Goal: Contribute content

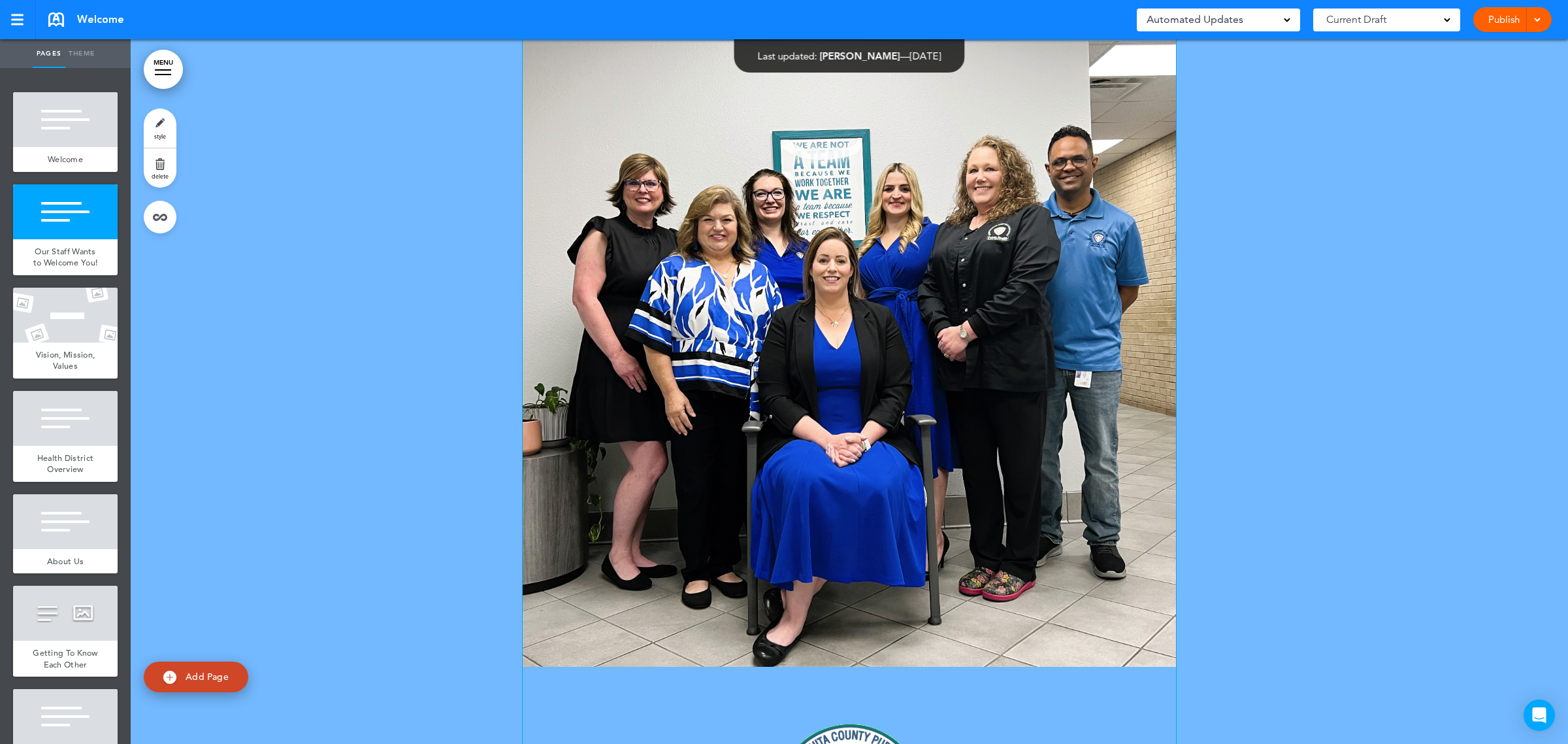
scroll to position [817, 0]
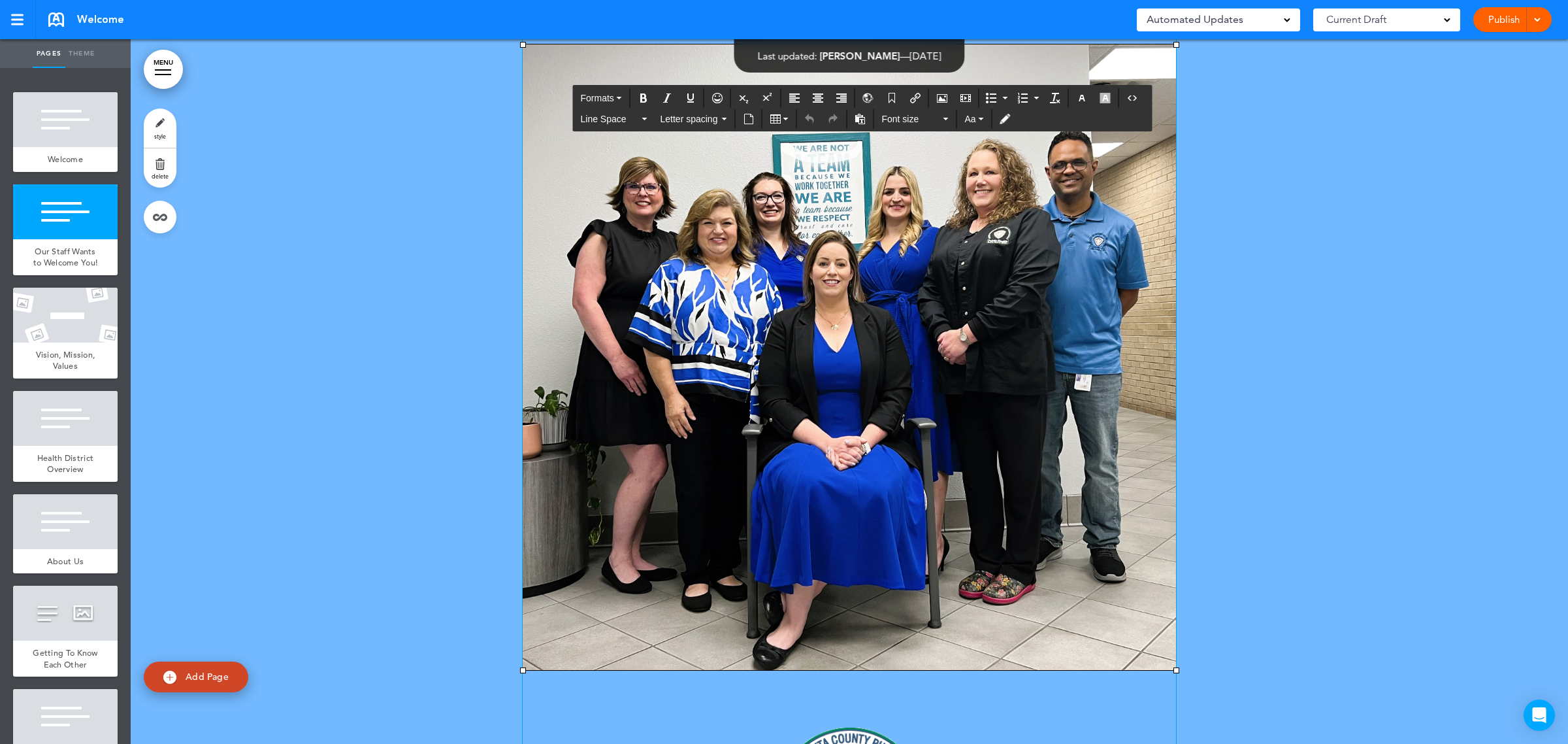
drag, startPoint x: 1370, startPoint y: 151, endPoint x: 1390, endPoint y: 160, distance: 21.9
click at [1370, 151] on div at bounding box center [849, 449] width 1437 height 1043
click at [840, 274] on img at bounding box center [849, 357] width 653 height 626
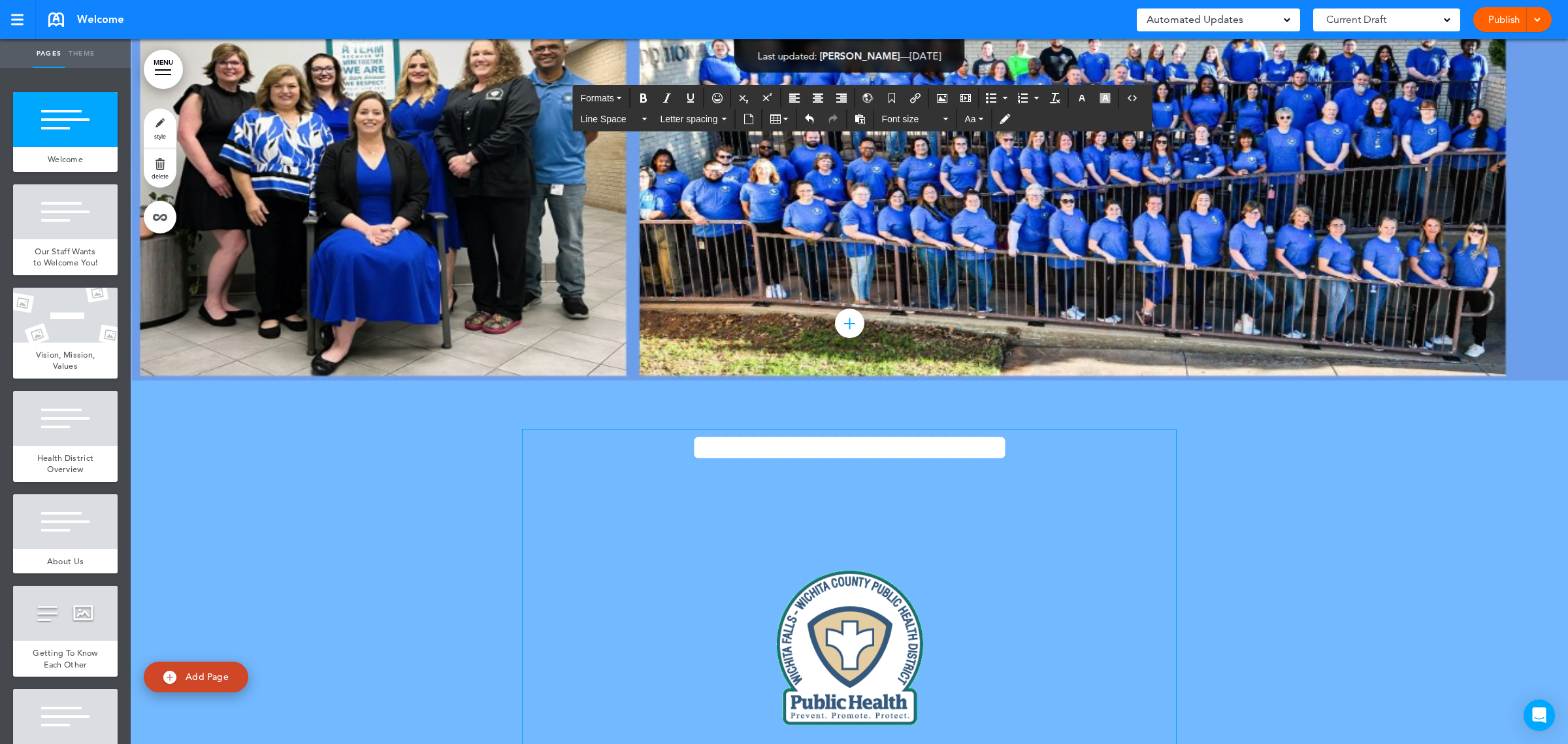
scroll to position [164, 0]
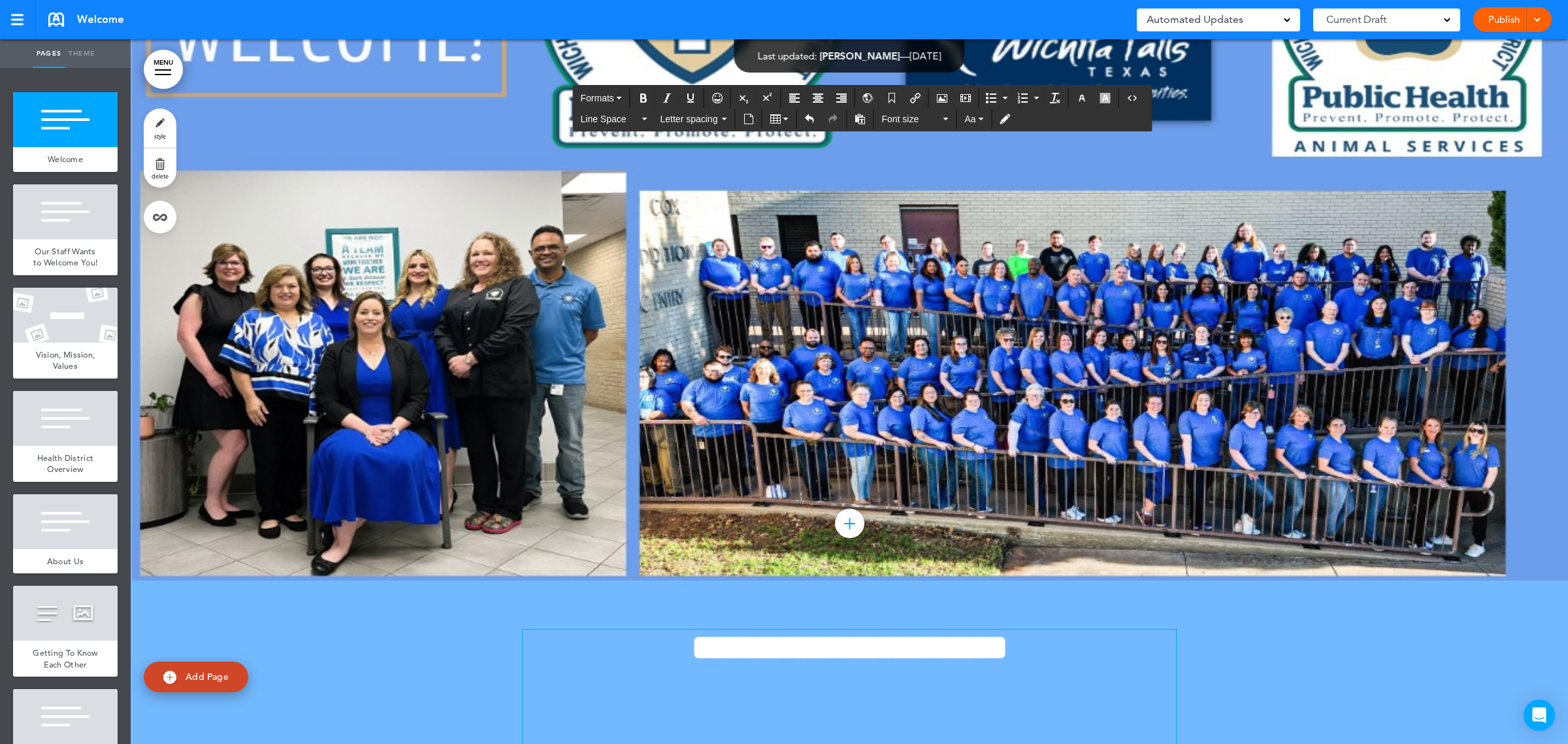
click at [413, 320] on div at bounding box center [849, 228] width 1437 height 704
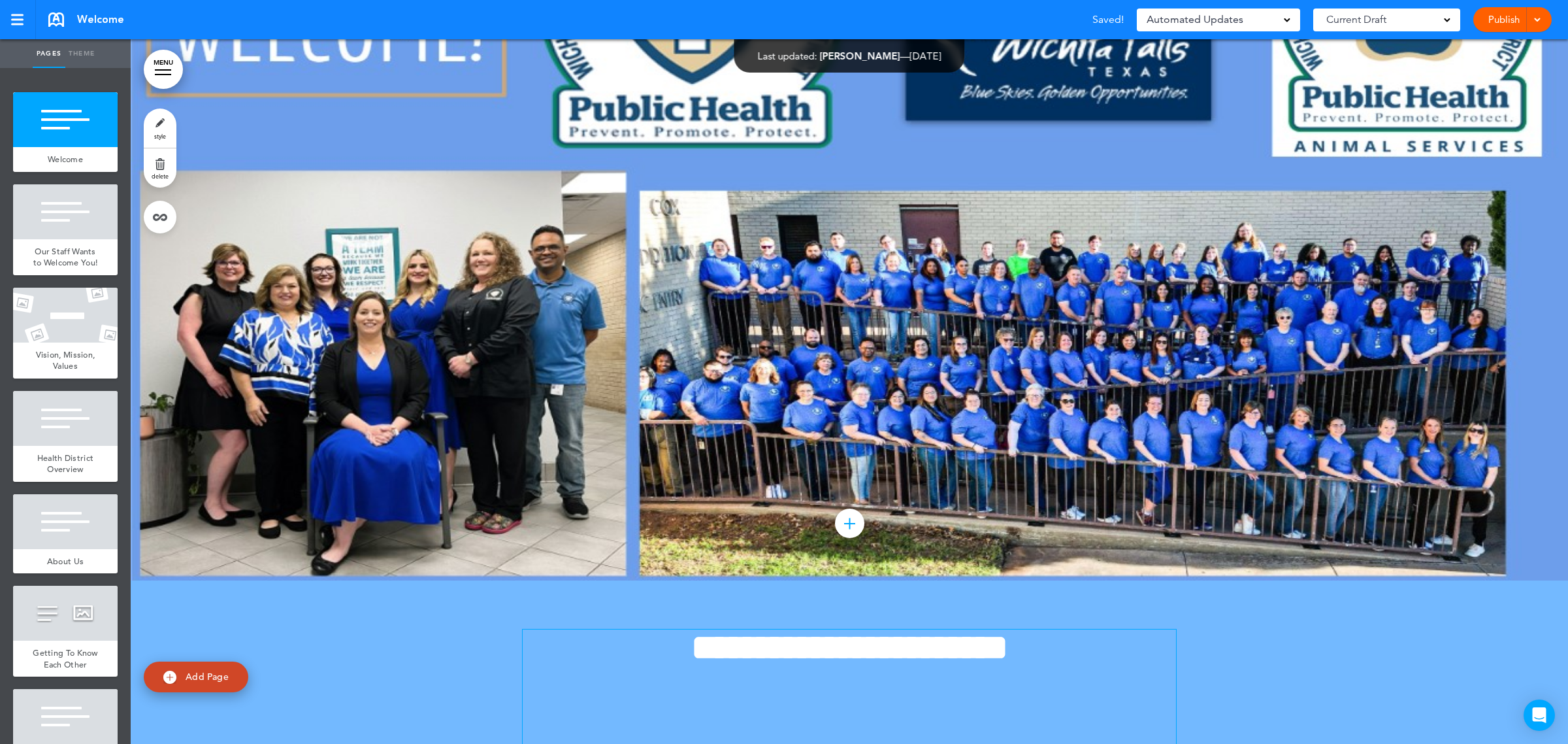
click at [413, 320] on div at bounding box center [849, 228] width 1437 height 704
click at [371, 291] on div at bounding box center [849, 228] width 1437 height 704
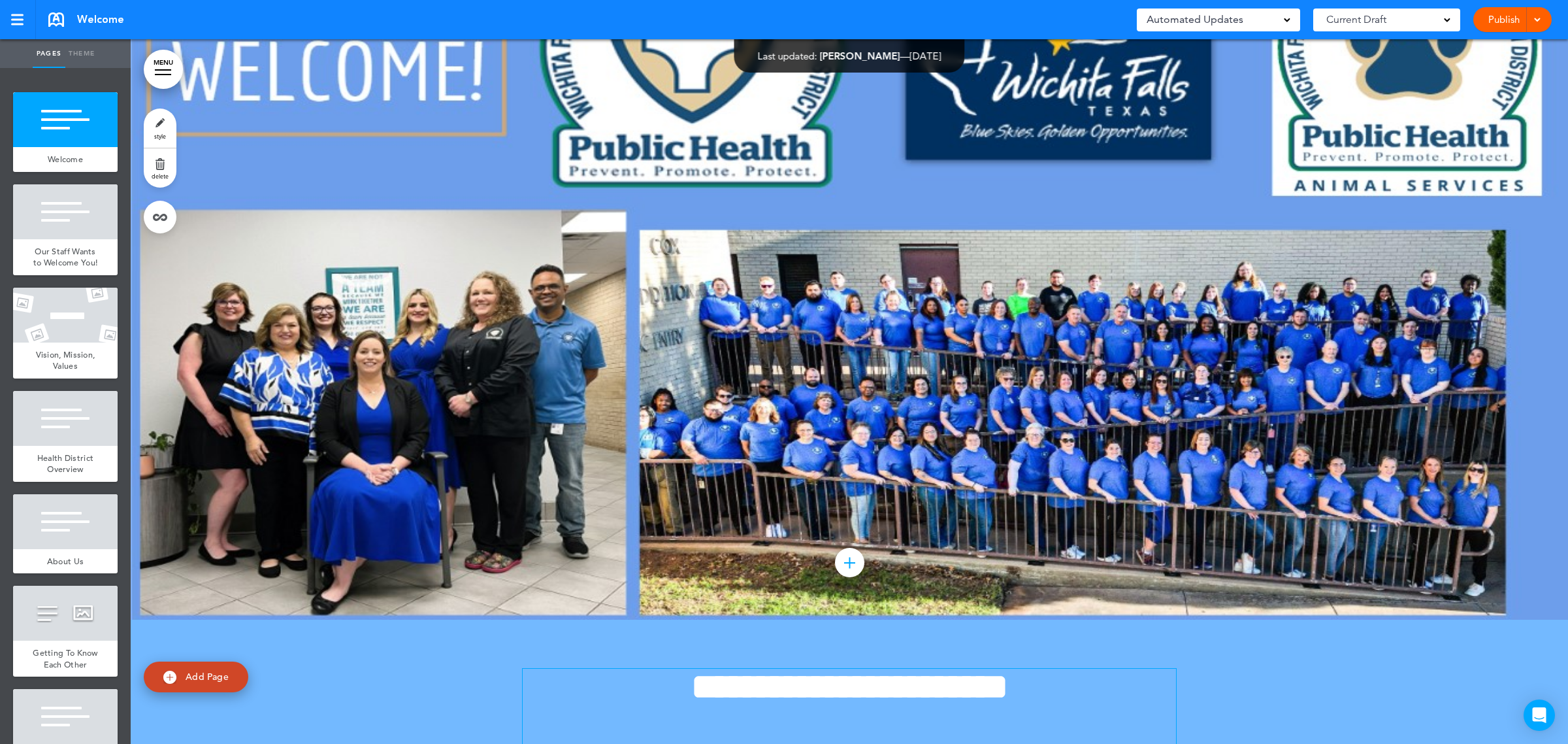
scroll to position [0, 0]
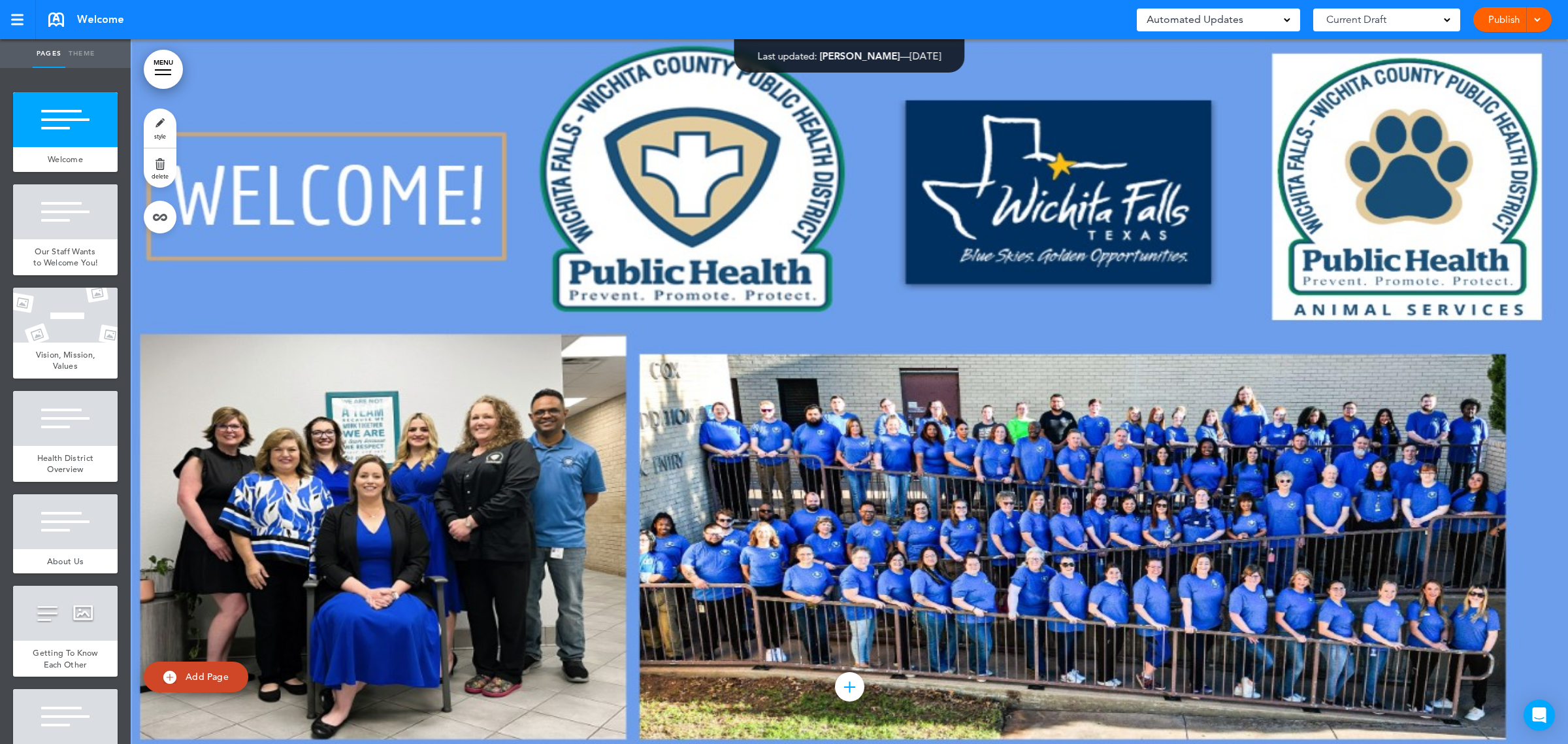
click at [346, 574] on div at bounding box center [849, 391] width 1437 height 704
click at [369, 596] on div at bounding box center [849, 391] width 1437 height 704
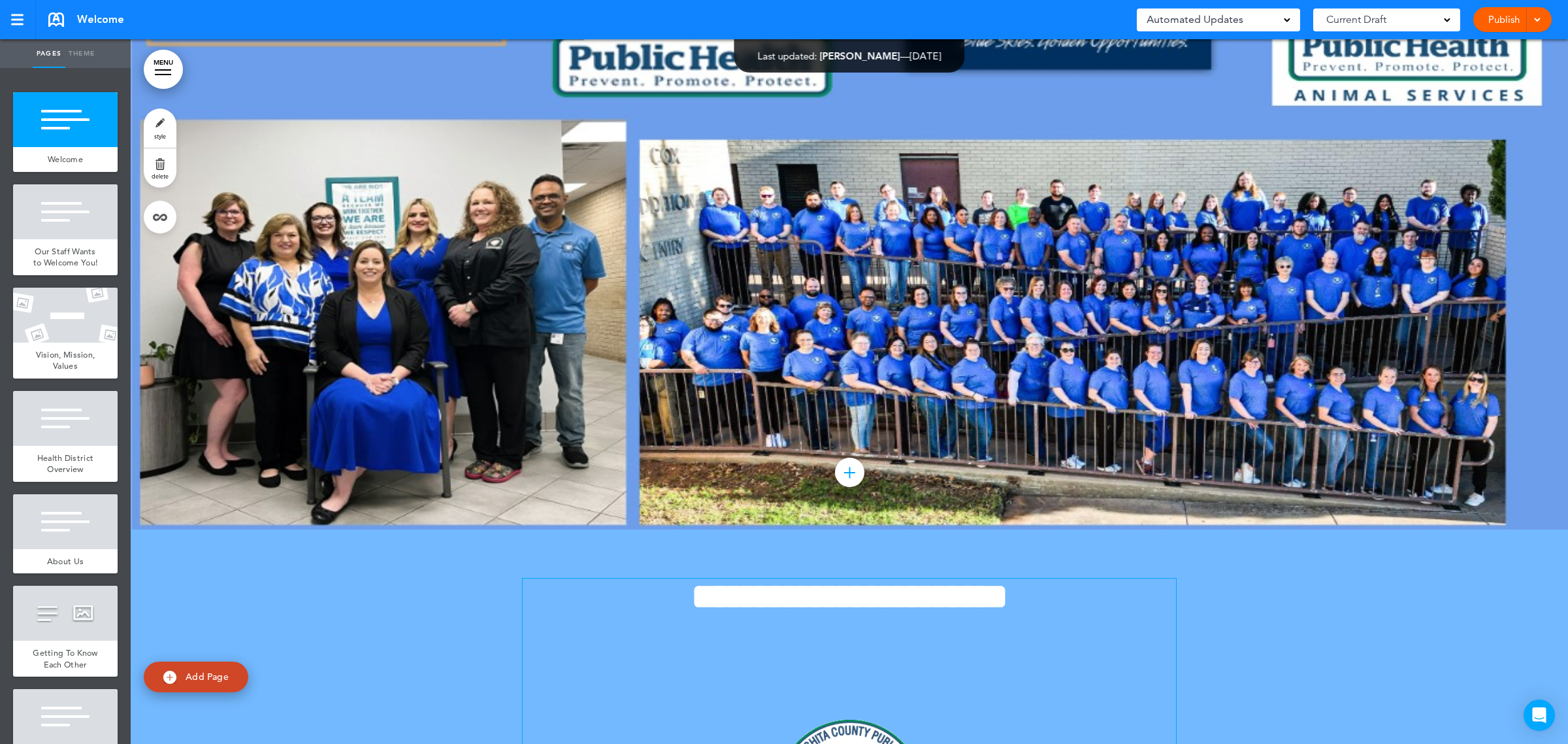
scroll to position [327, 0]
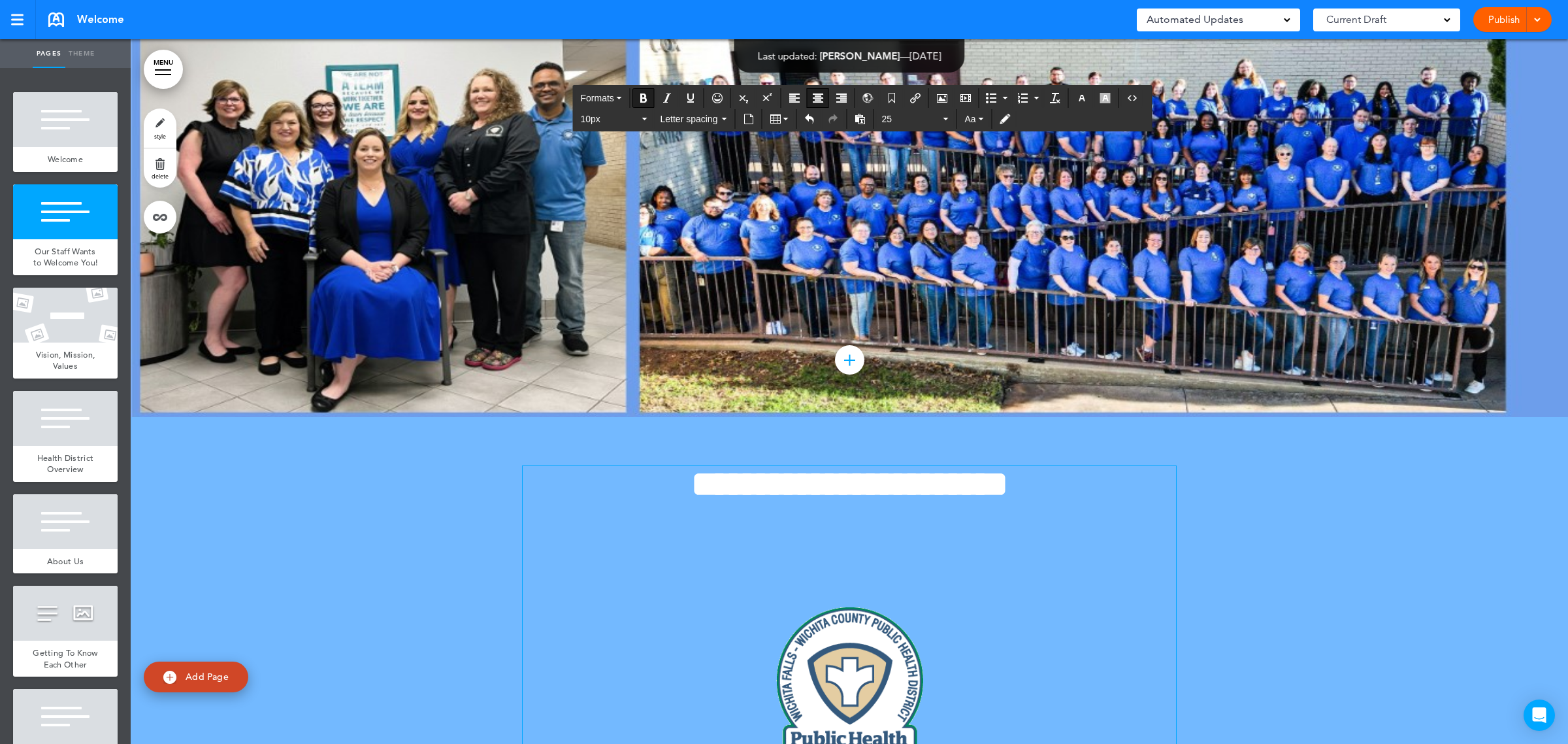
click at [601, 587] on p "﻿" at bounding box center [849, 682] width 653 height 204
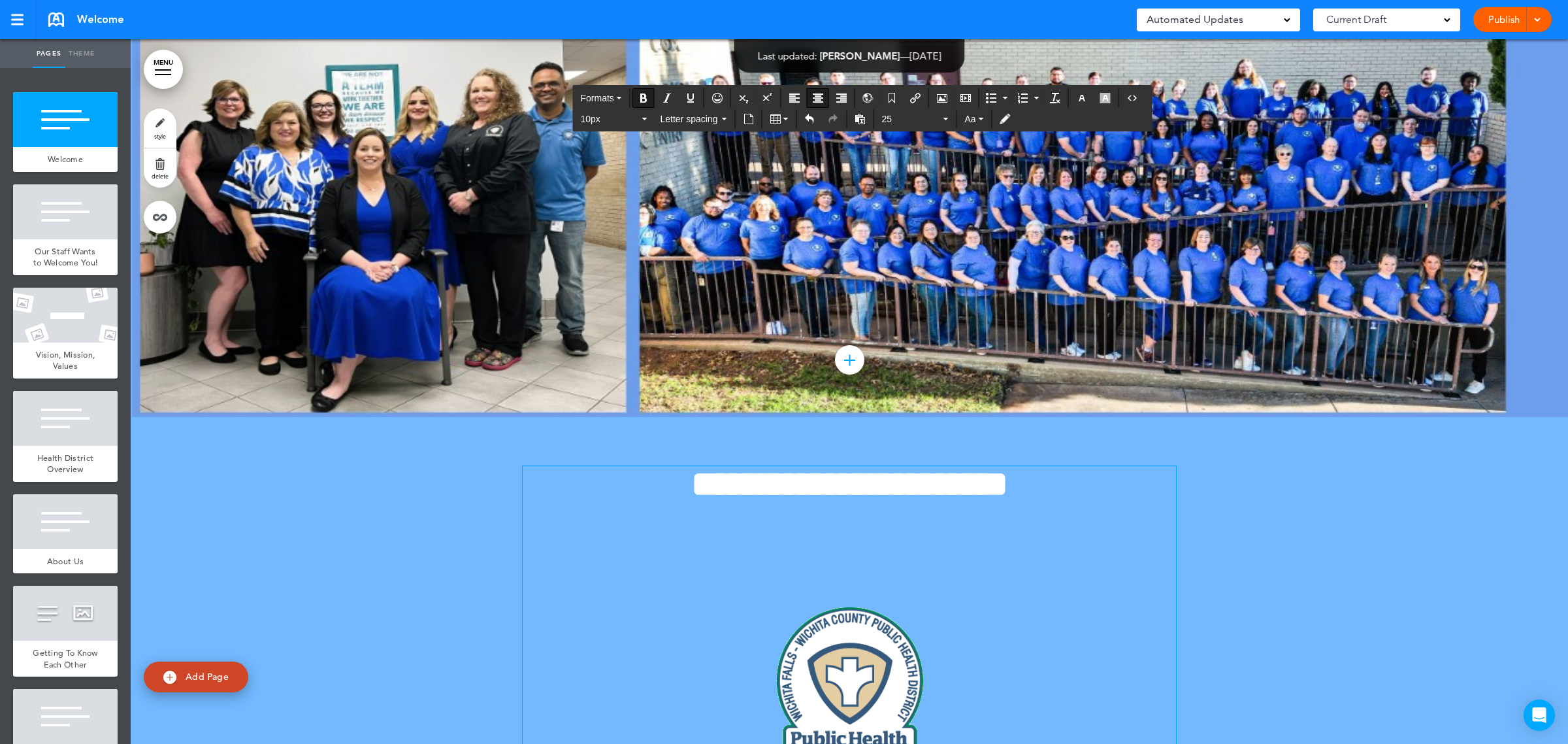
click at [367, 221] on div at bounding box center [849, 64] width 1437 height 704
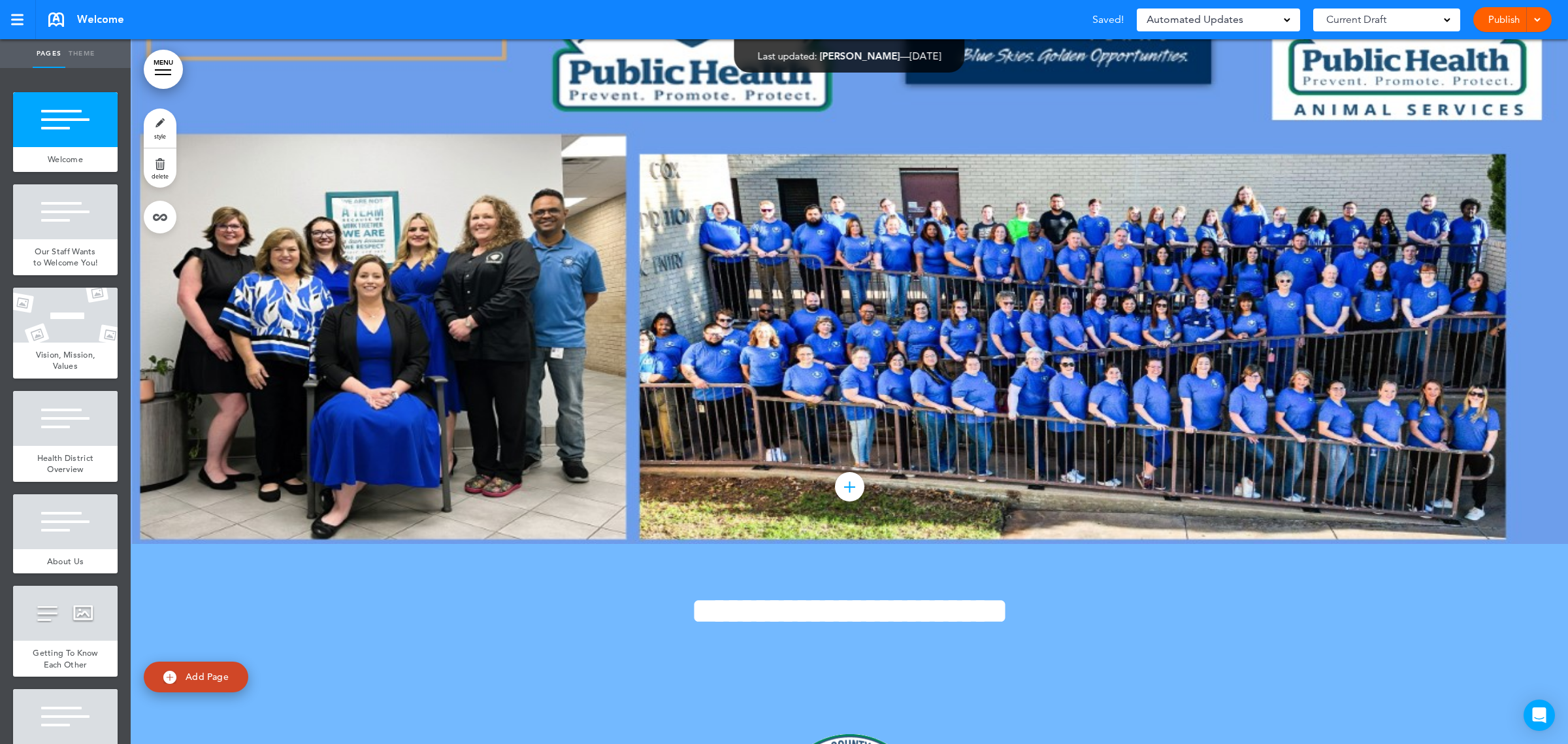
scroll to position [0, 0]
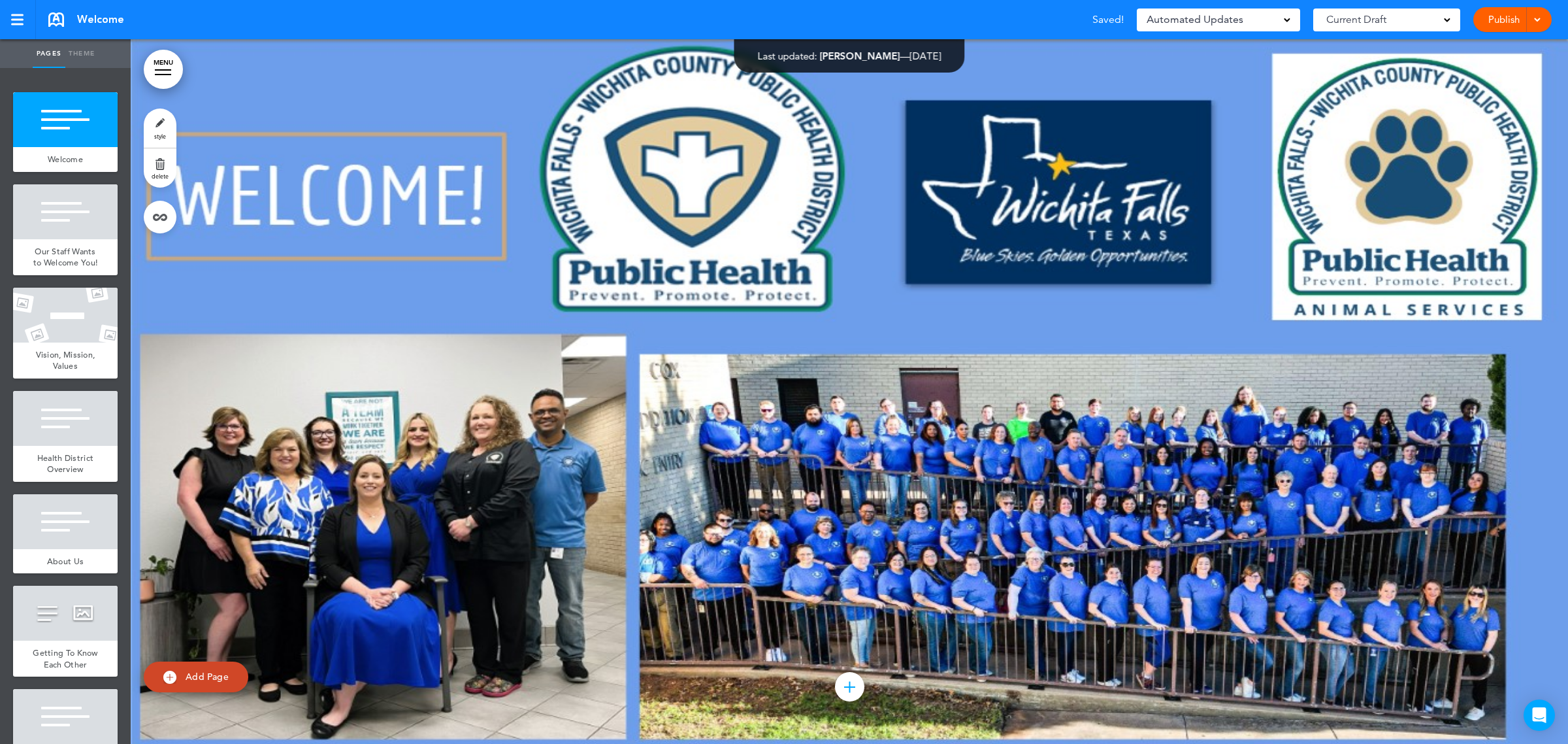
click at [406, 505] on div at bounding box center [849, 391] width 1437 height 704
click at [635, 229] on div at bounding box center [849, 391] width 1437 height 704
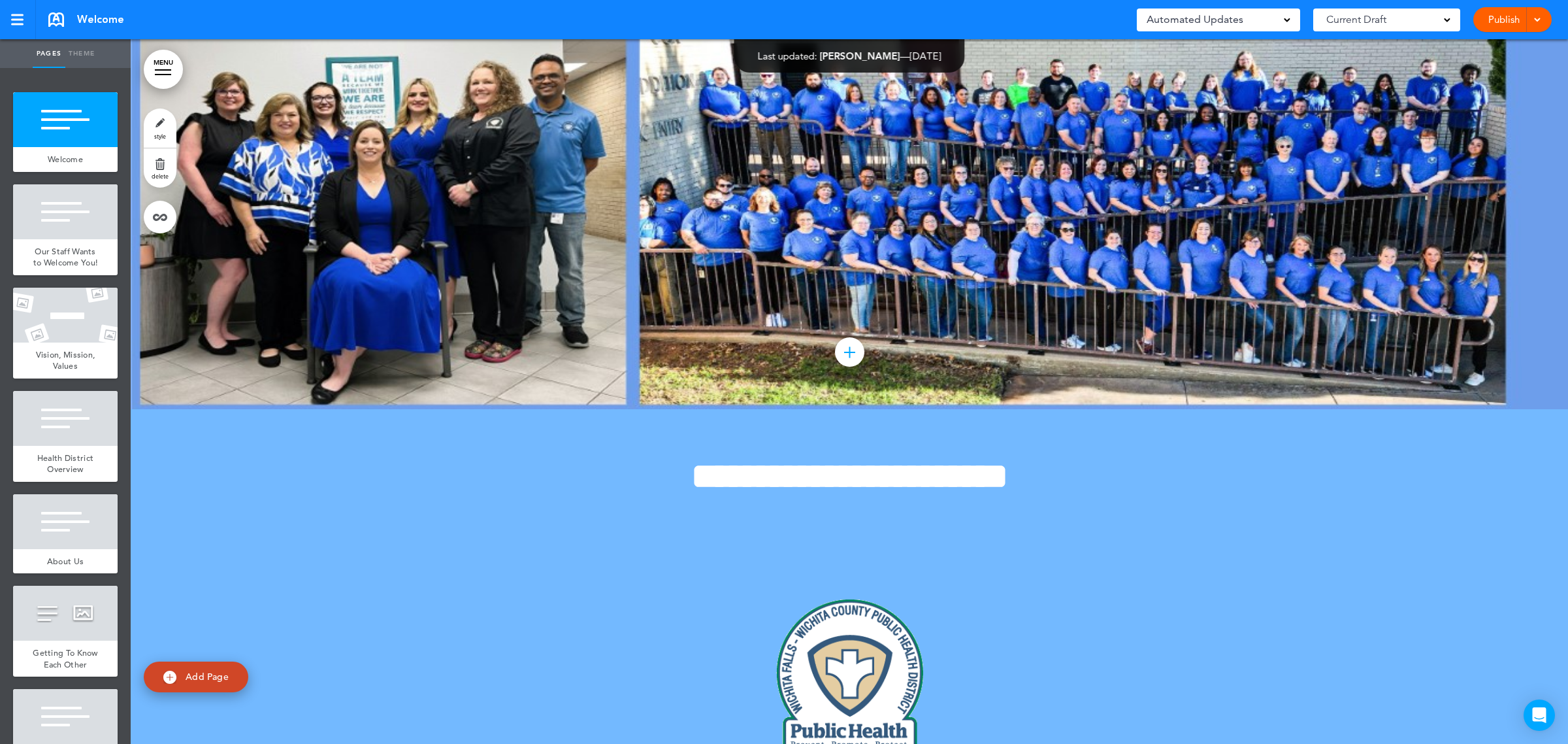
scroll to position [653, 0]
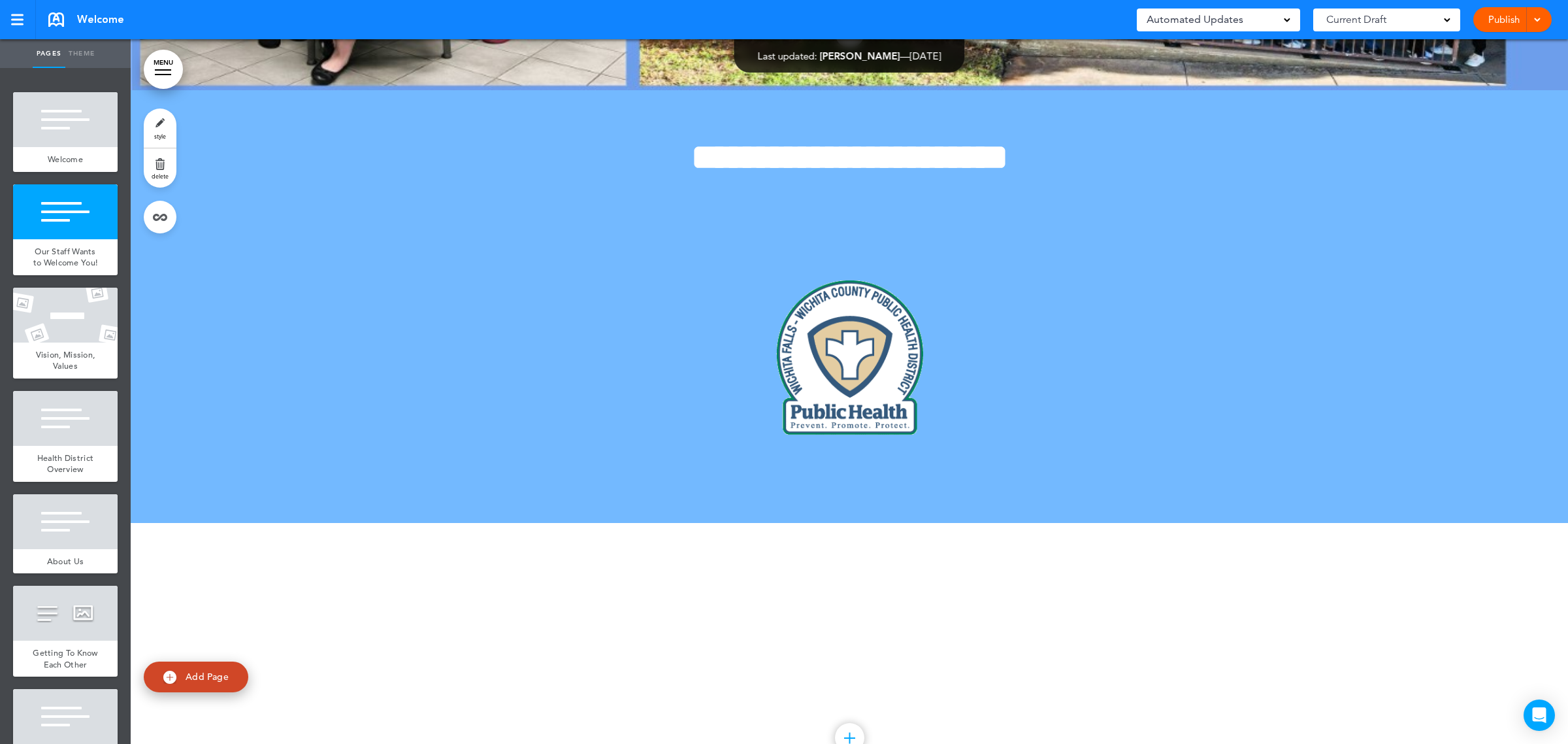
click at [855, 217] on p at bounding box center [849, 220] width 653 height 23
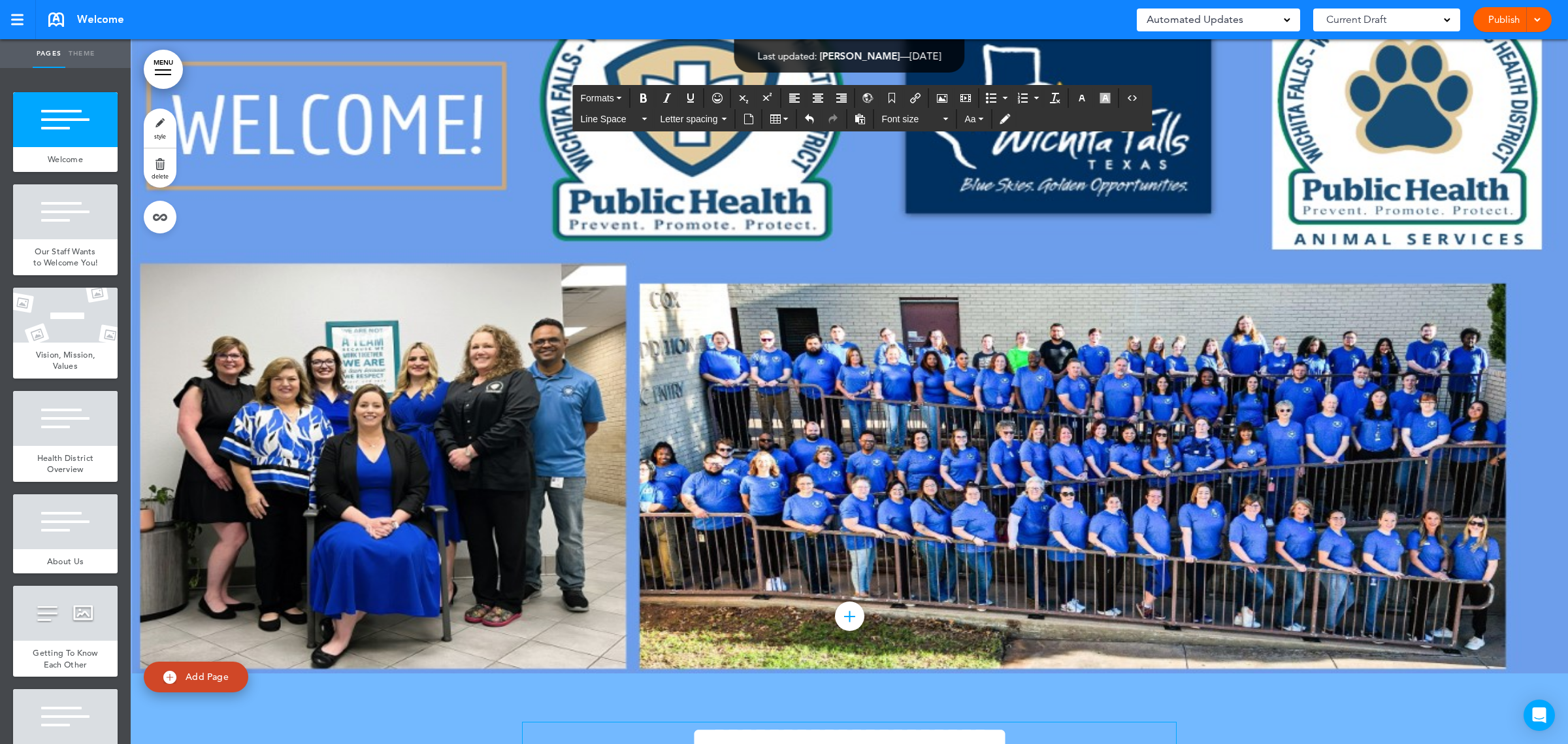
scroll to position [164, 0]
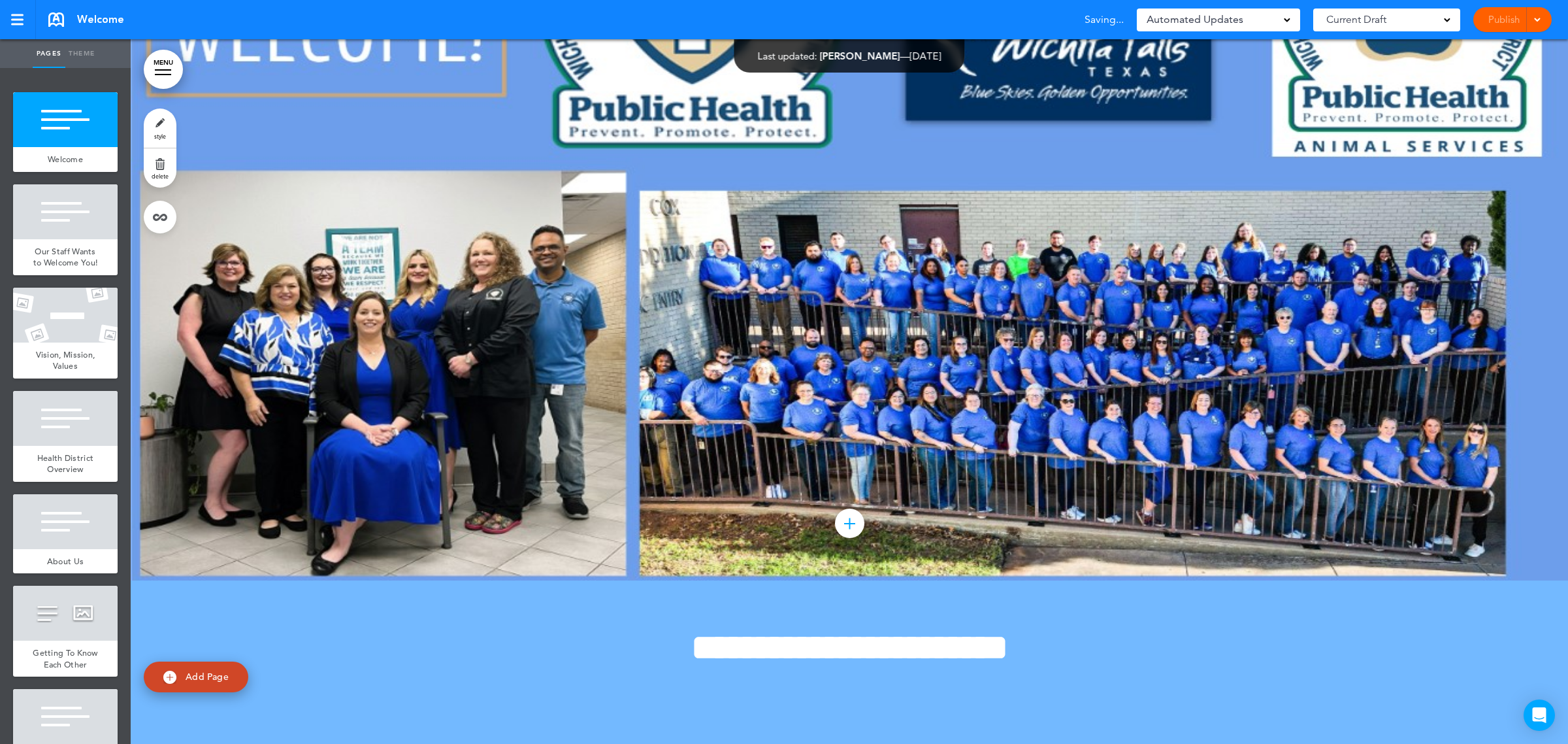
click at [505, 500] on div at bounding box center [849, 228] width 1437 height 704
click at [843, 410] on div at bounding box center [849, 228] width 1437 height 704
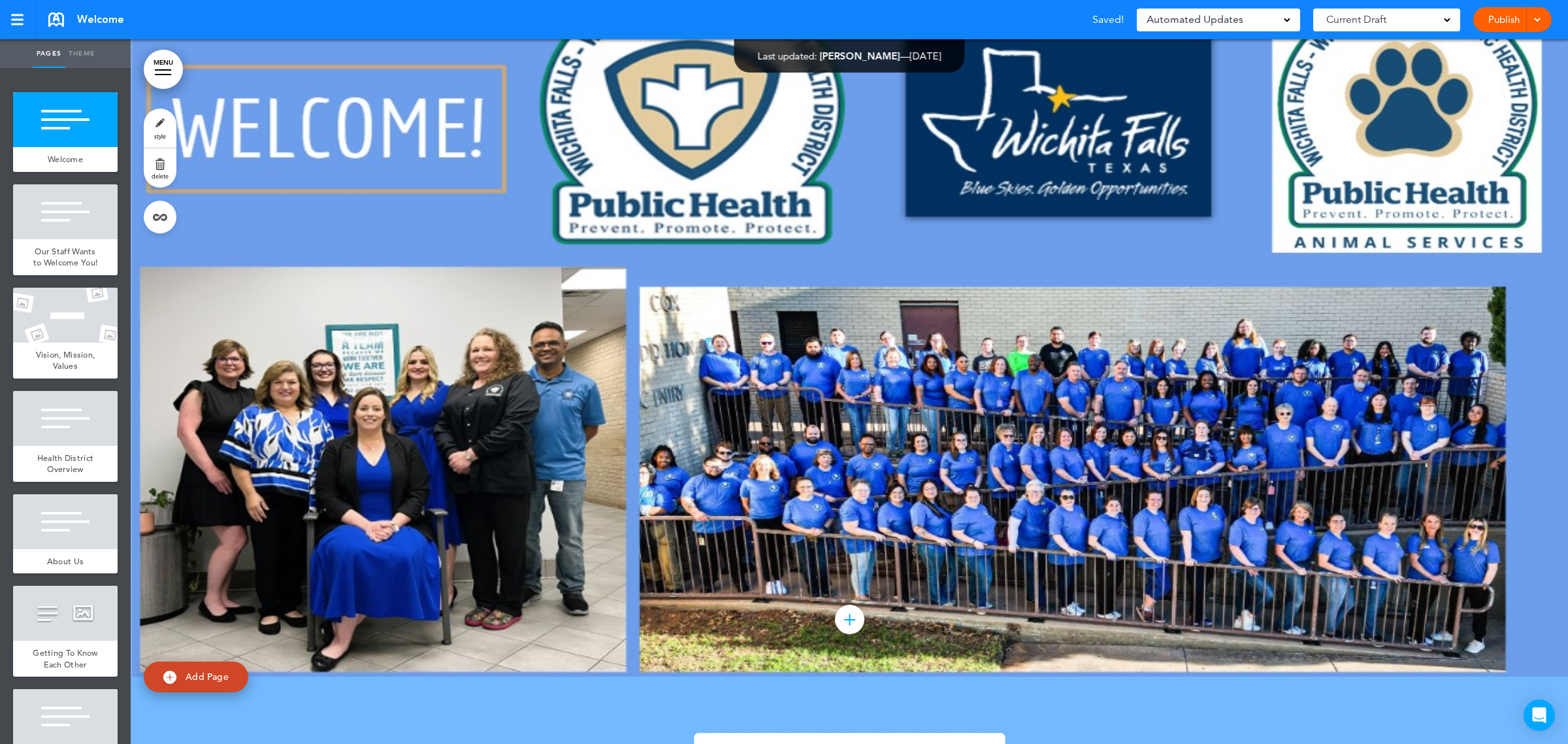
scroll to position [0, 0]
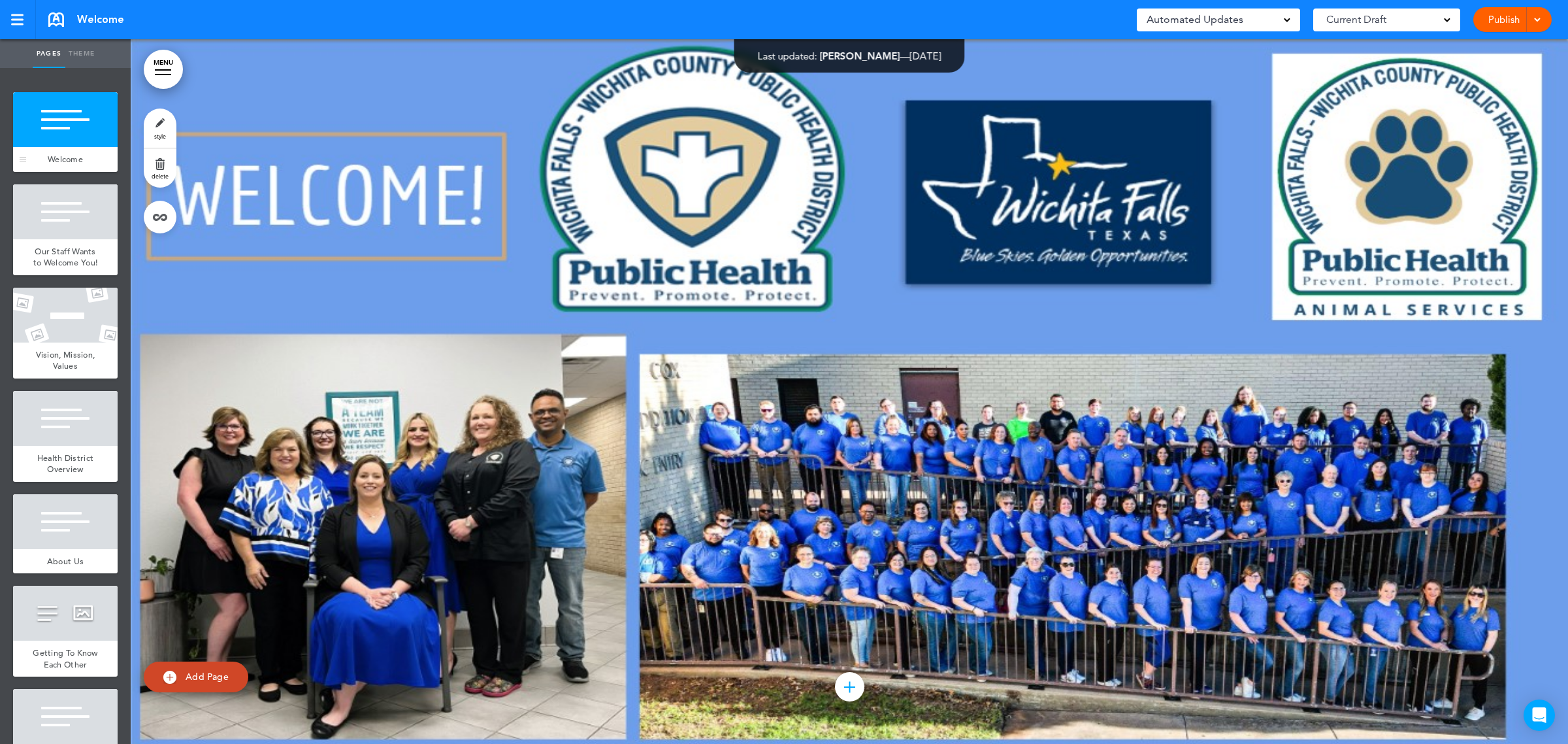
click at [97, 148] on div "Welcome" at bounding box center [65, 159] width 104 height 25
click at [697, 256] on div at bounding box center [849, 391] width 1437 height 704
click at [495, 390] on div at bounding box center [849, 391] width 1437 height 704
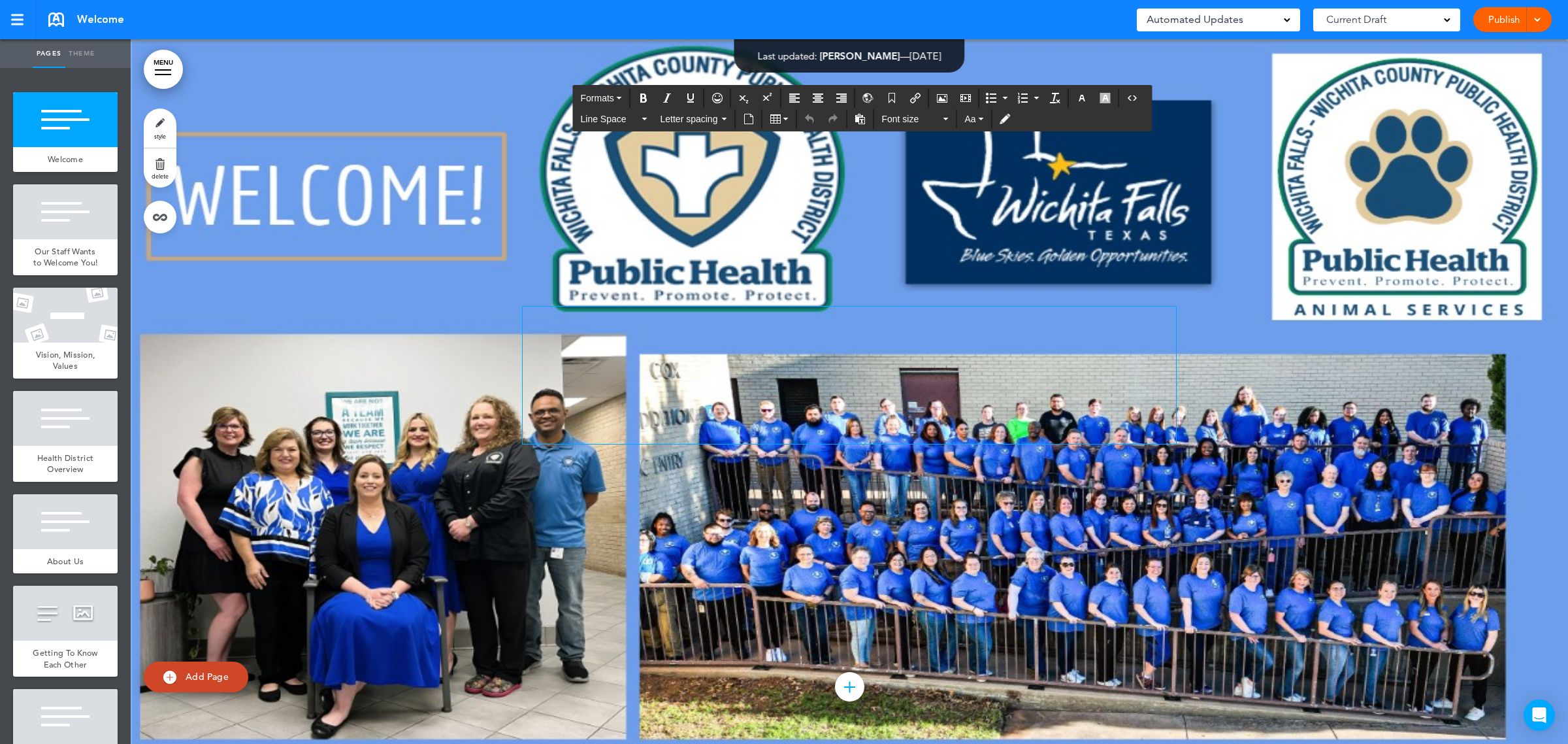
click at [596, 358] on div at bounding box center [849, 375] width 653 height 137
click at [522, 356] on h1 at bounding box center [849, 347] width 653 height 36
click at [454, 382] on div at bounding box center [849, 391] width 1437 height 704
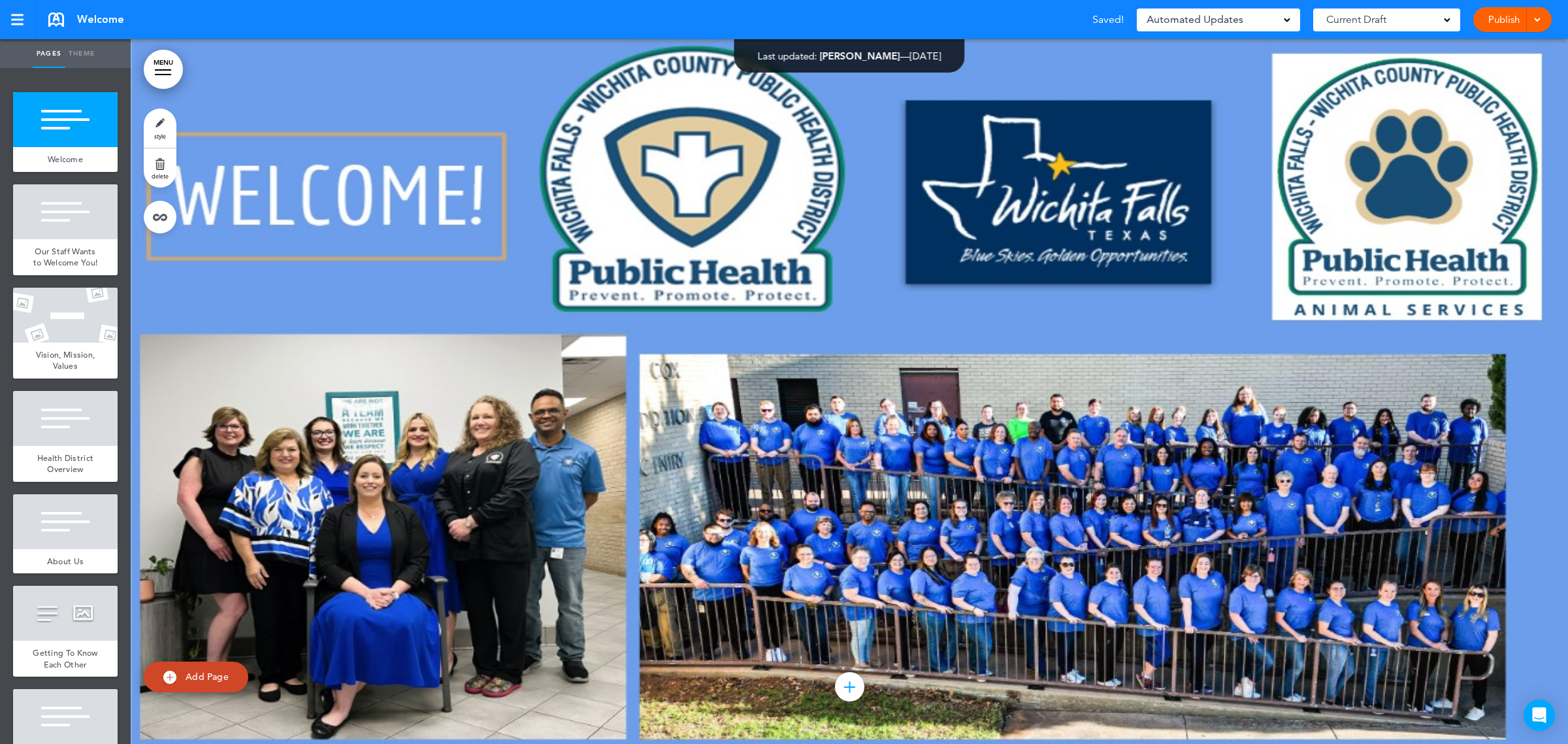
click at [454, 382] on div at bounding box center [849, 391] width 1437 height 704
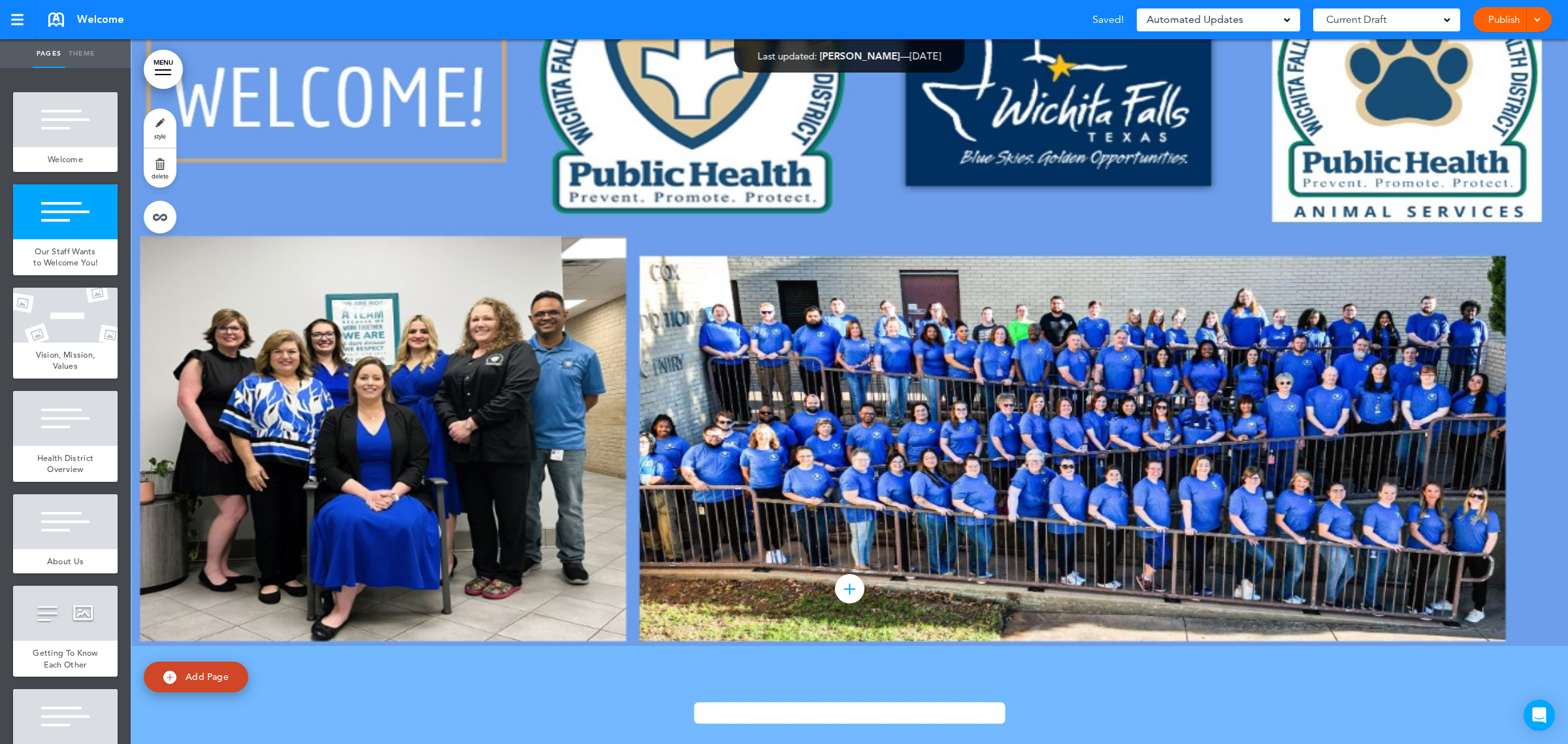
scroll to position [81, 0]
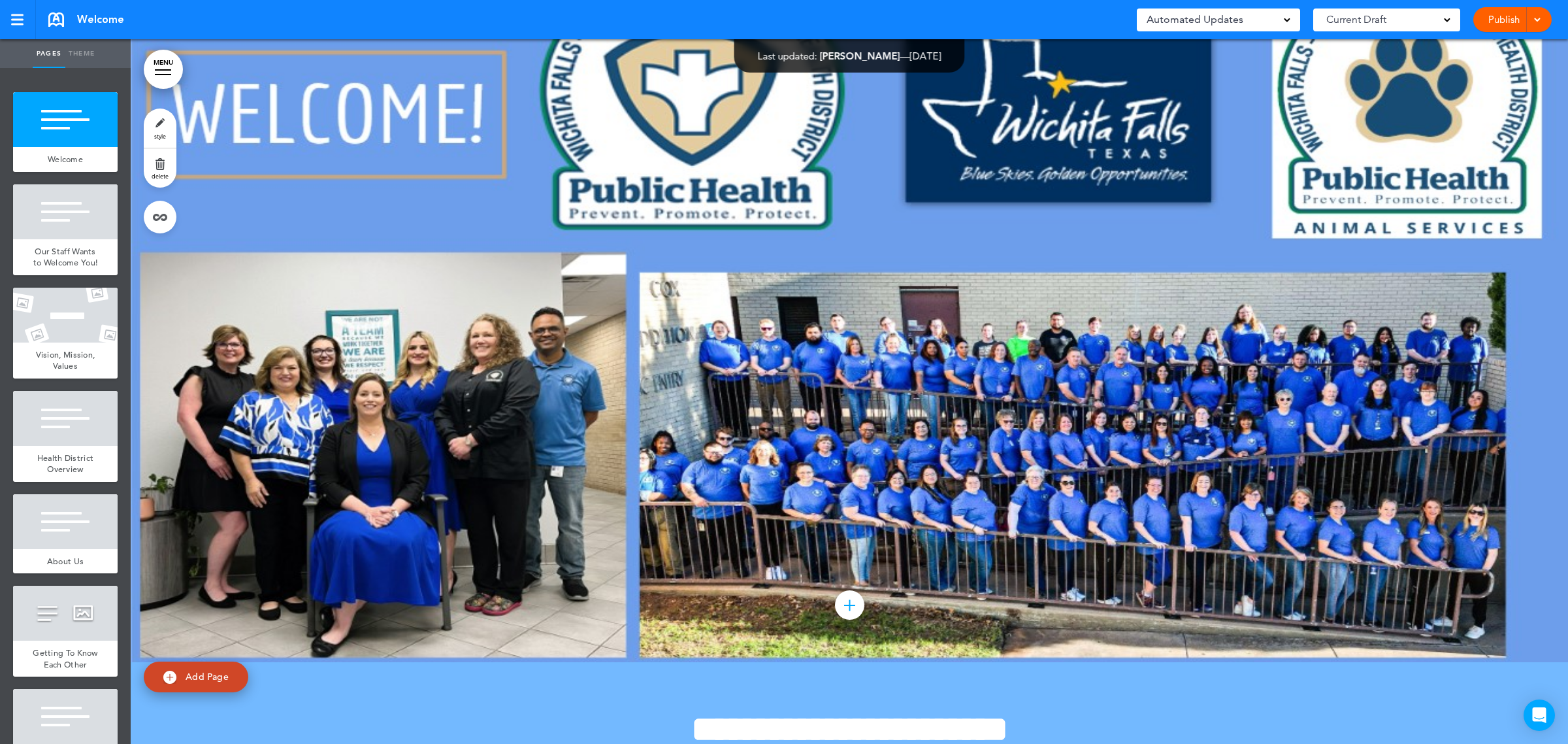
click at [361, 433] on div at bounding box center [849, 310] width 1437 height 704
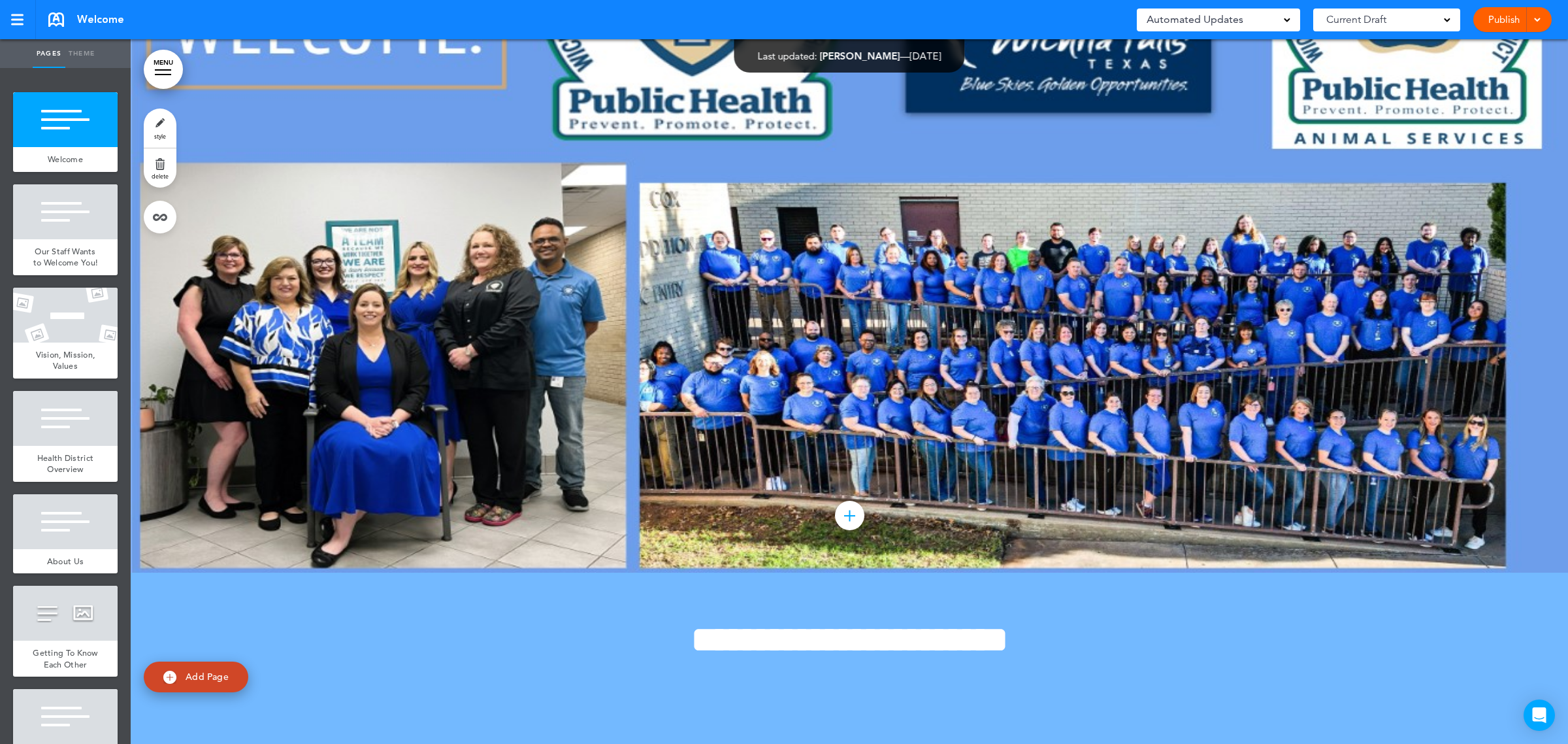
scroll to position [327, 0]
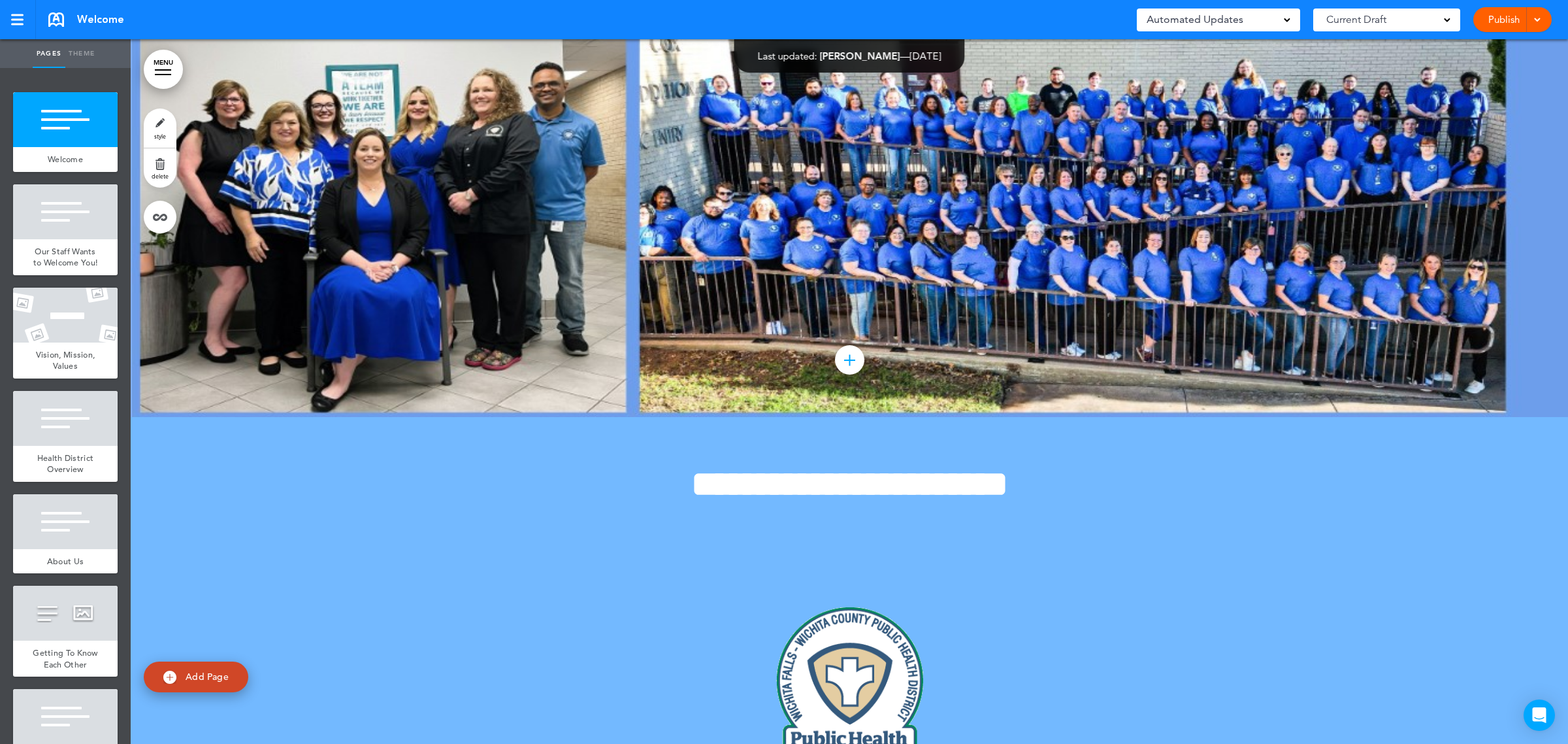
click at [1524, 347] on div at bounding box center [849, 64] width 1437 height 704
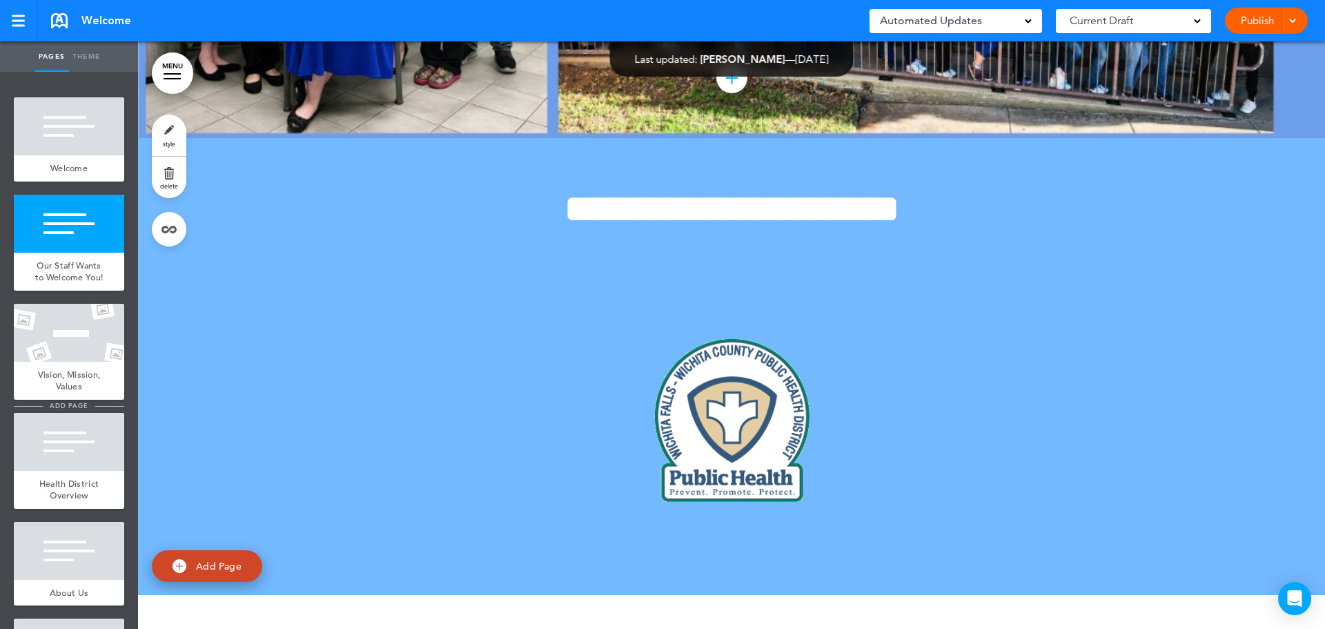
scroll to position [690, 0]
